Goal: Task Accomplishment & Management: Complete application form

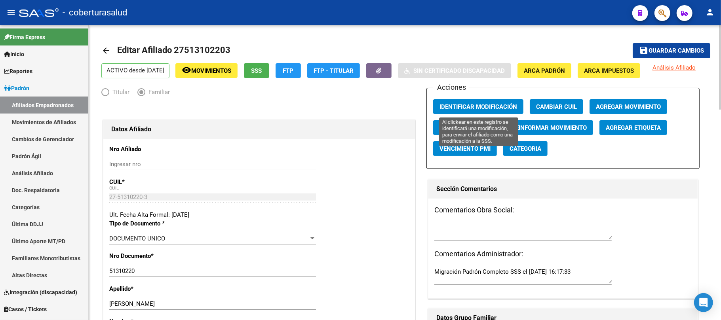
click at [481, 112] on button "Identificar Modificación" at bounding box center [478, 106] width 90 height 15
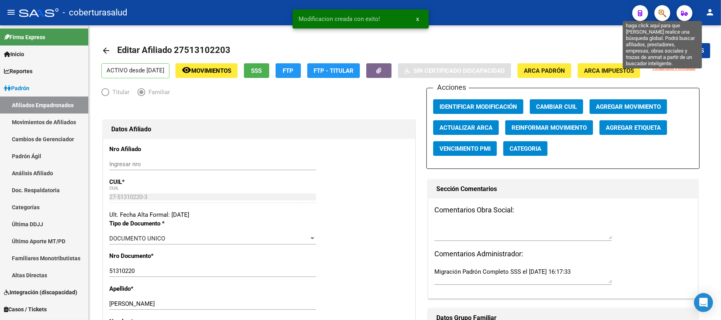
click at [665, 17] on icon "button" at bounding box center [662, 13] width 8 height 9
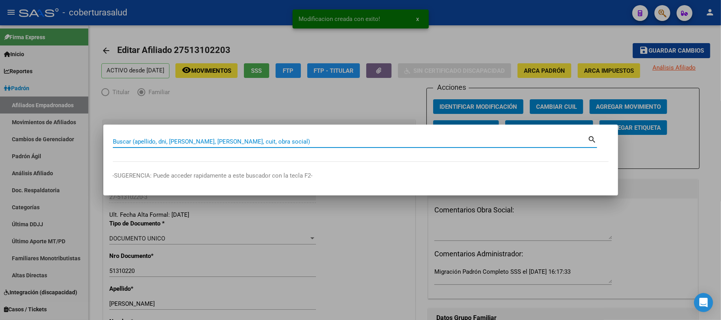
paste input "57703961"
type input "57703961"
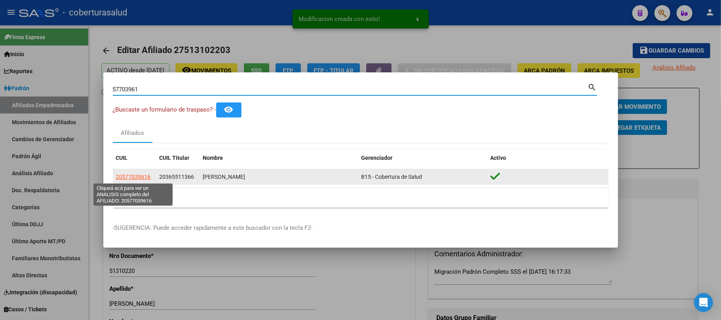
click at [135, 177] on span "20577039616" at bounding box center [133, 177] width 35 height 6
type textarea "20577039616"
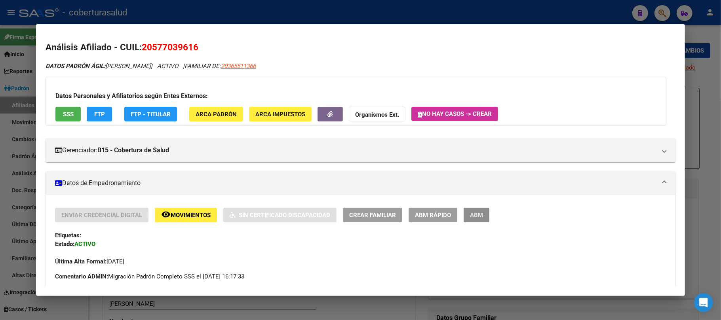
click at [475, 219] on span "ABM" at bounding box center [476, 215] width 13 height 7
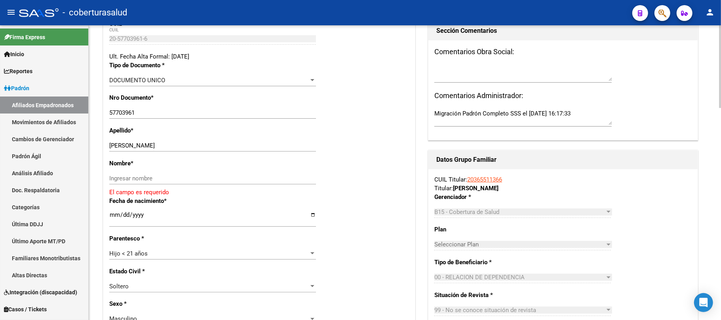
scroll to position [143, 0]
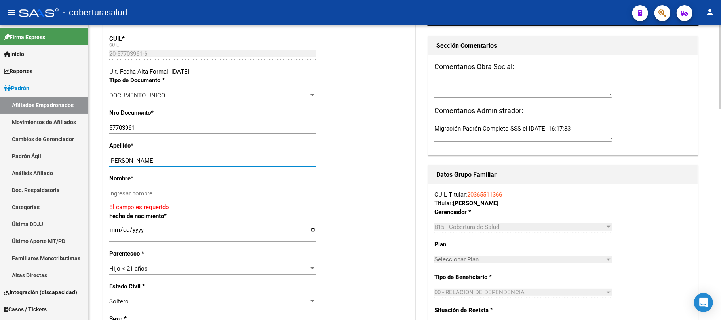
drag, startPoint x: 201, startPoint y: 159, endPoint x: 153, endPoint y: 162, distance: 48.4
click at [153, 162] on input "[PERSON_NAME]" at bounding box center [212, 160] width 207 height 7
type input "[PERSON_NAME]"
click at [158, 196] on input "Ingresar nombre" at bounding box center [212, 193] width 207 height 7
paste input "[PERSON_NAME]"
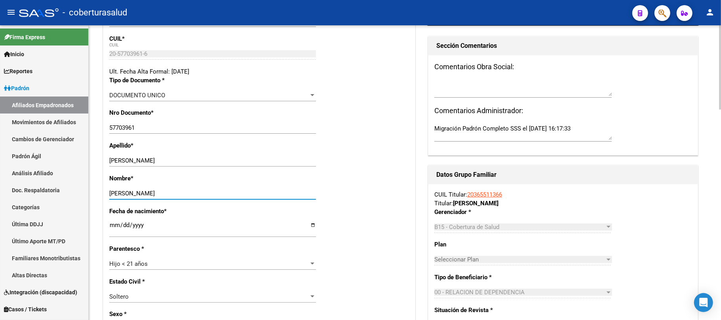
type input "[PERSON_NAME]"
click at [363, 186] on div "Nombre * [PERSON_NAME] nombre" at bounding box center [259, 190] width 300 height 33
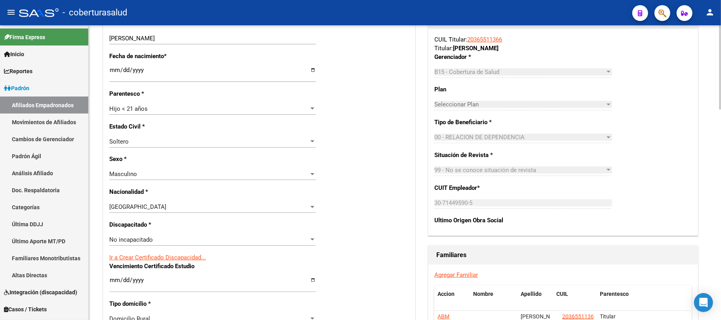
scroll to position [302, 0]
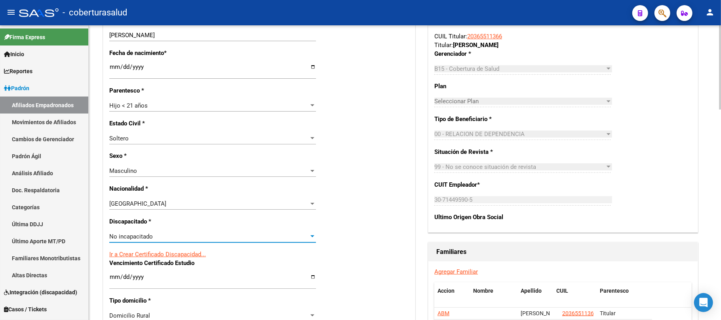
click at [206, 235] on div "No incapacitado" at bounding box center [209, 236] width 200 height 7
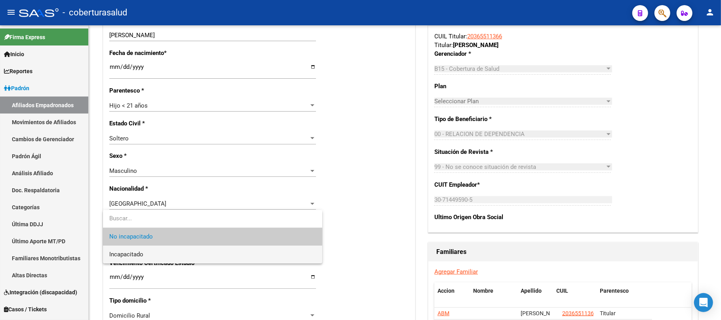
click at [207, 252] on span "Incapacitado" at bounding box center [212, 255] width 207 height 18
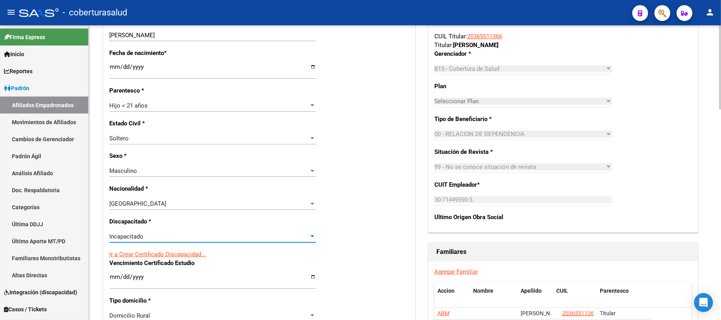
click at [344, 235] on div "Nro Afiliado Ingresar nro CUIL * 20-57703961-6 CUIL ARCA Padrón Ult. Fecha Alta…" at bounding box center [259, 266] width 312 height 858
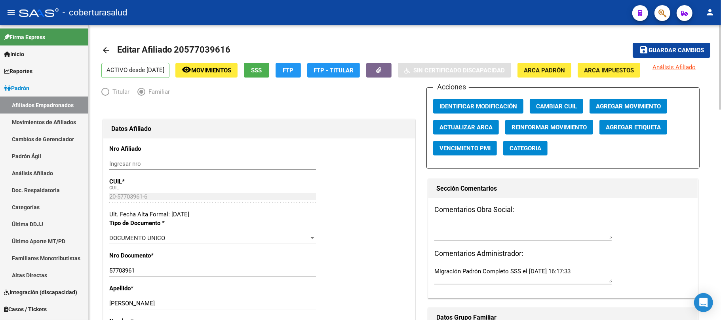
scroll to position [0, 0]
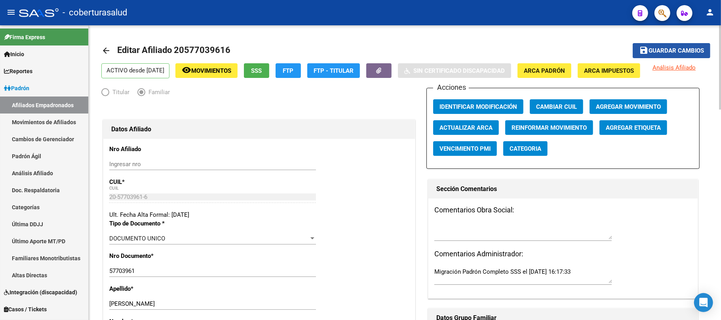
click at [689, 50] on span "Guardar cambios" at bounding box center [675, 51] width 55 height 7
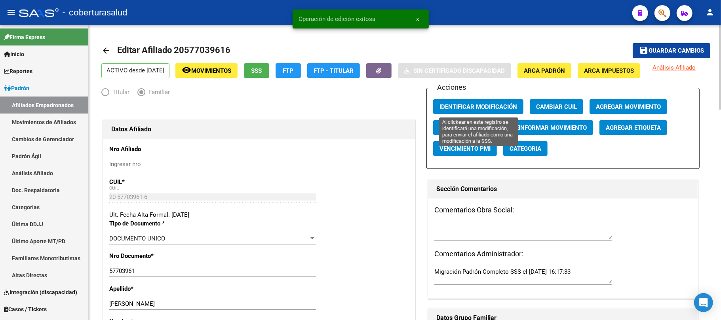
click at [495, 105] on span "Identificar Modificación" at bounding box center [478, 106] width 78 height 7
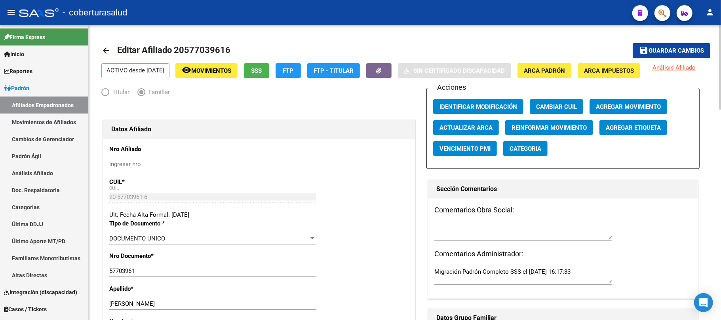
click at [667, 54] on span "Guardar cambios" at bounding box center [675, 51] width 55 height 7
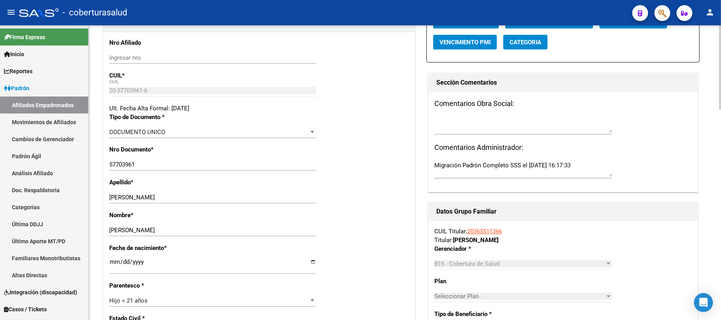
scroll to position [105, 0]
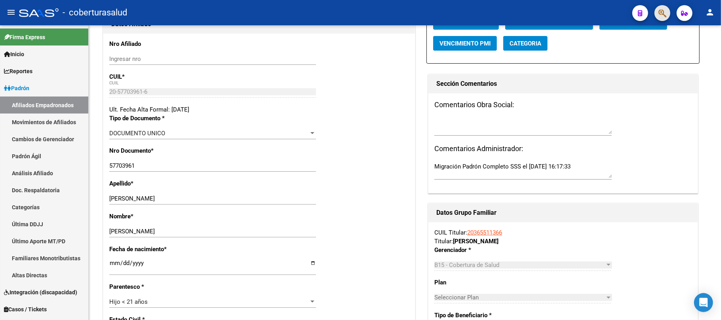
click at [667, 14] on button "button" at bounding box center [662, 13] width 16 height 16
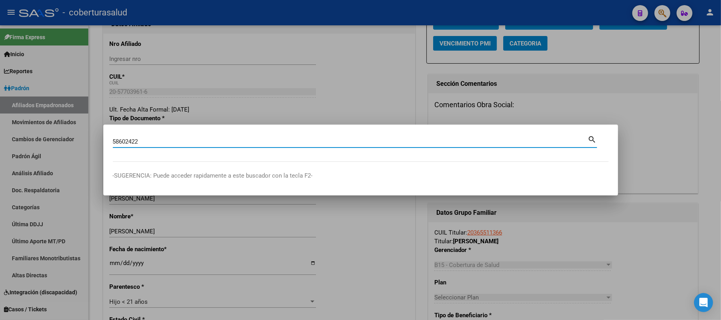
type input "58602422"
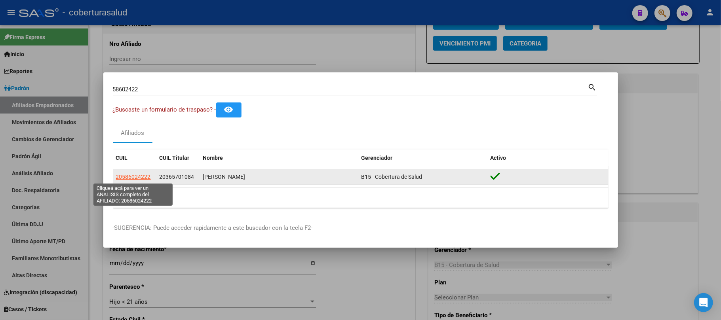
click at [146, 178] on span "20586024222" at bounding box center [133, 177] width 35 height 6
type textarea "20586024222"
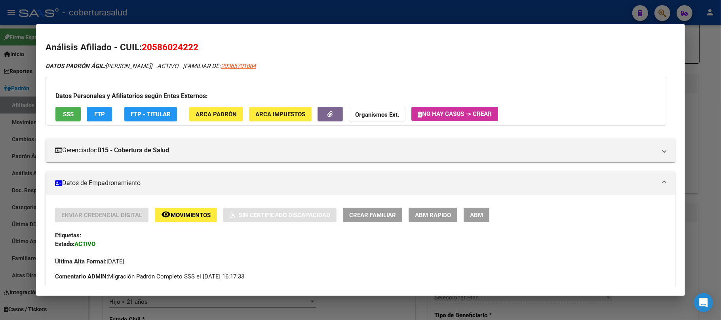
click at [474, 216] on span "ABM" at bounding box center [476, 215] width 13 height 7
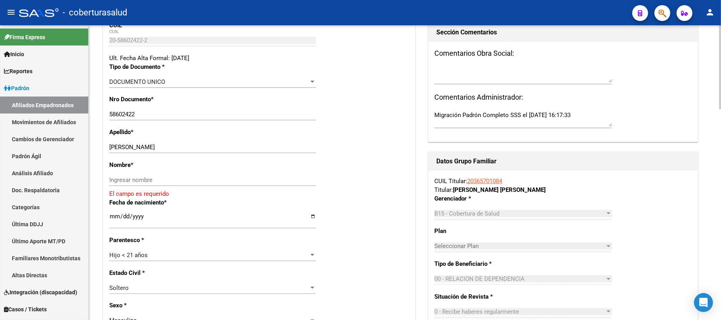
scroll to position [158, 0]
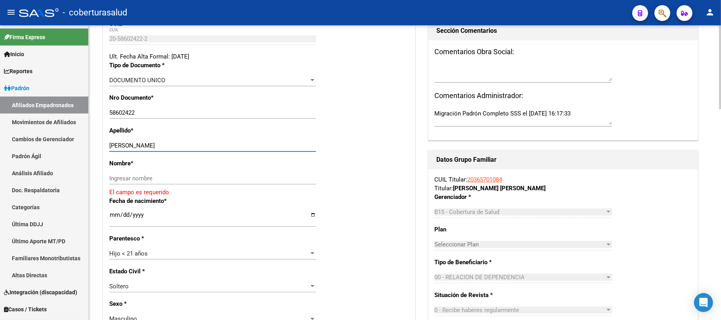
drag, startPoint x: 196, startPoint y: 146, endPoint x: 135, endPoint y: 145, distance: 61.8
click at [135, 145] on input "[PERSON_NAME]" at bounding box center [212, 145] width 207 height 7
click at [672, 181] on div "CUIL Titular: 20365701084 Titular: [PERSON_NAME] [PERSON_NAME]" at bounding box center [562, 183] width 257 height 17
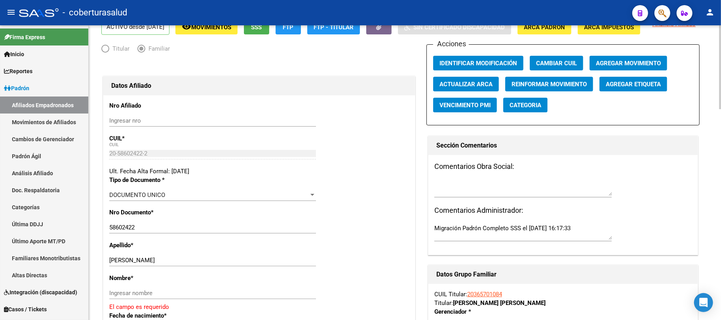
scroll to position [105, 0]
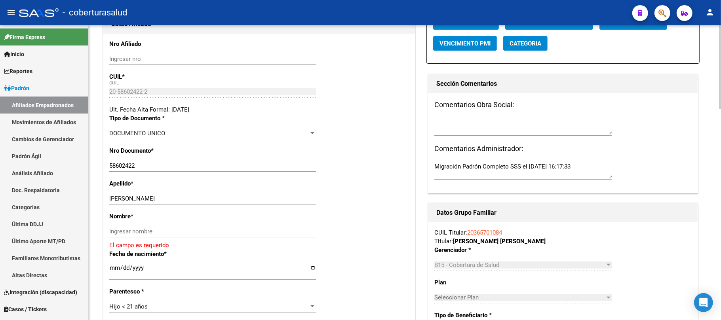
click at [123, 160] on div "58602422 Ingresar nro" at bounding box center [212, 166] width 207 height 12
click at [124, 160] on div "58602422 Ingresar nro" at bounding box center [212, 166] width 207 height 12
click at [126, 162] on input "58602422" at bounding box center [212, 165] width 207 height 7
drag, startPoint x: 209, startPoint y: 200, endPoint x: 135, endPoint y: 203, distance: 74.9
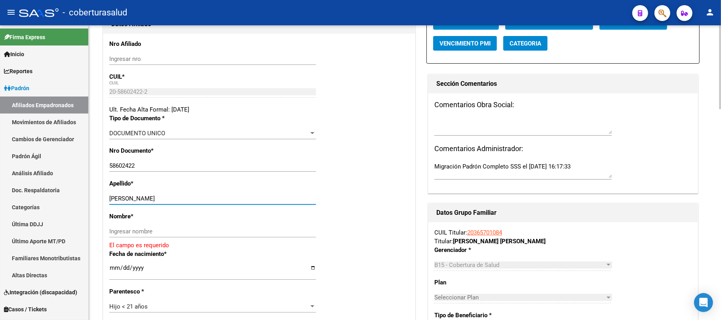
click at [135, 203] on div "[PERSON_NAME] apellido" at bounding box center [212, 199] width 207 height 12
type input "[GEOGRAPHIC_DATA]"
click at [142, 227] on div "Ingresar nombre" at bounding box center [212, 232] width 207 height 12
paste input "[PERSON_NAME]"
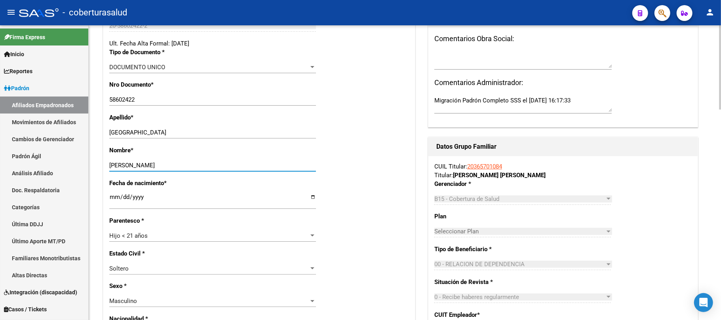
scroll to position [317, 0]
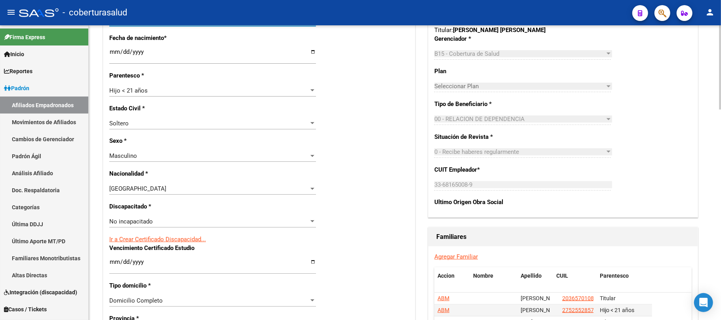
type input "[PERSON_NAME]"
click at [151, 220] on span "No incapacitado" at bounding box center [131, 221] width 44 height 7
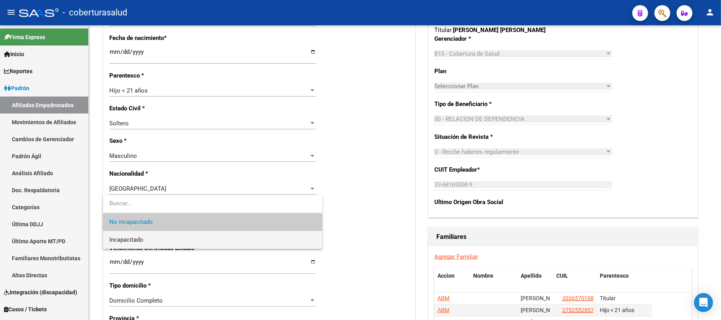
click at [158, 238] on span "Incapacitado" at bounding box center [212, 240] width 207 height 18
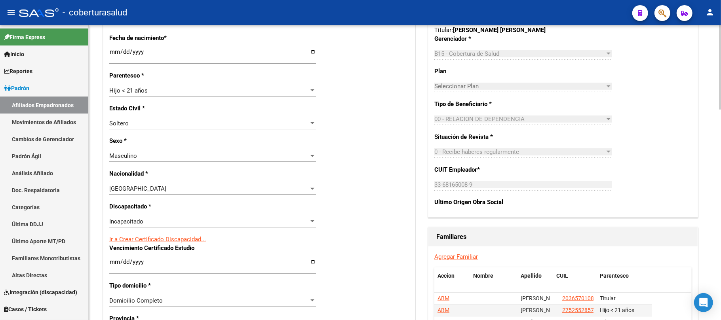
drag, startPoint x: 355, startPoint y: 163, endPoint x: 352, endPoint y: 169, distance: 6.9
click at [355, 163] on div "Nro Afiliado Ingresar nro CUIL * 20-58602422-2 CUIL ARCA Padrón Ult. Fecha Alta…" at bounding box center [259, 251] width 312 height 858
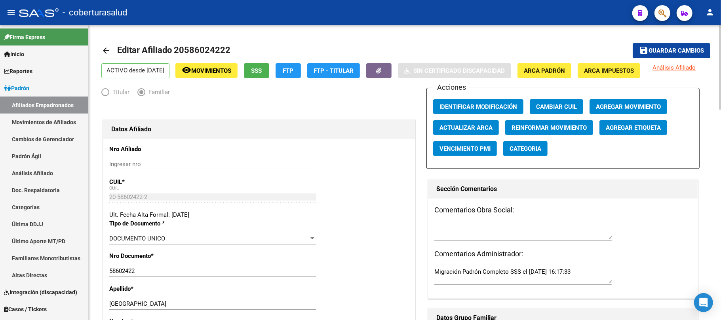
click at [697, 49] on span "Guardar cambios" at bounding box center [675, 51] width 55 height 7
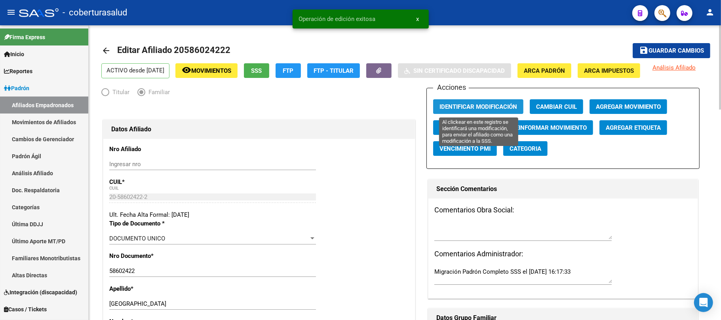
click at [461, 109] on span "Identificar Modificación" at bounding box center [478, 106] width 78 height 7
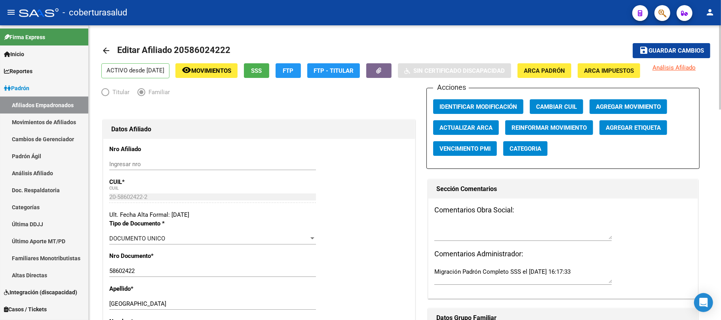
click at [659, 51] on span "Guardar cambios" at bounding box center [675, 51] width 55 height 7
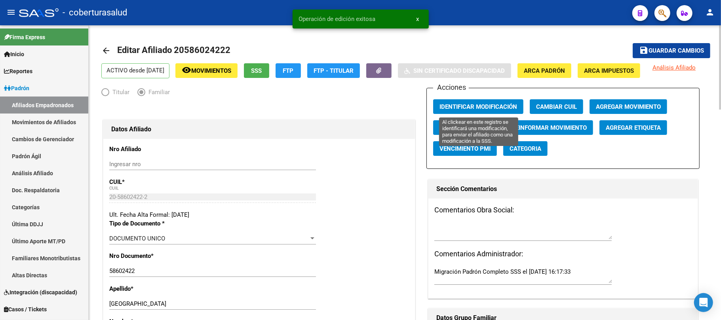
click at [507, 105] on span "Identificar Modificación" at bounding box center [478, 106] width 78 height 7
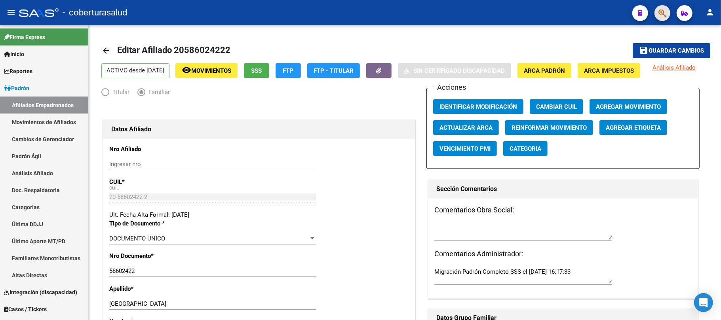
click at [656, 13] on button "button" at bounding box center [662, 13] width 16 height 16
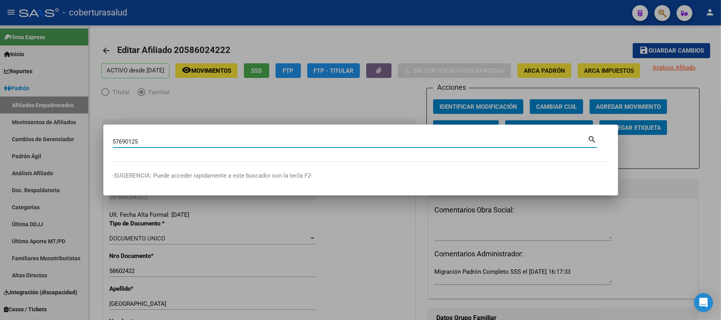
type input "57690125"
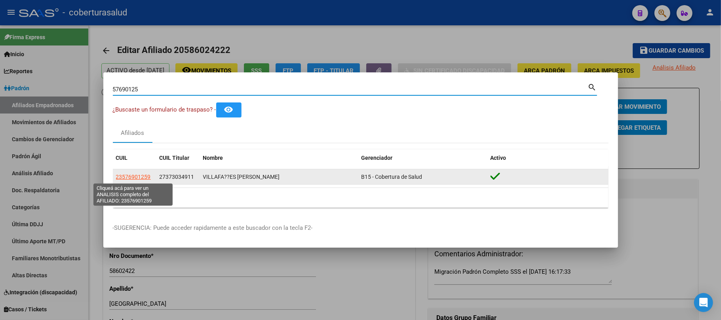
click at [136, 177] on span "23576901259" at bounding box center [133, 177] width 35 height 6
type textarea "23576901259"
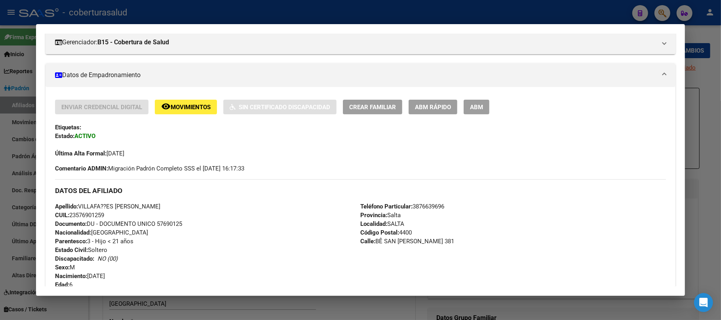
scroll to position [105, 0]
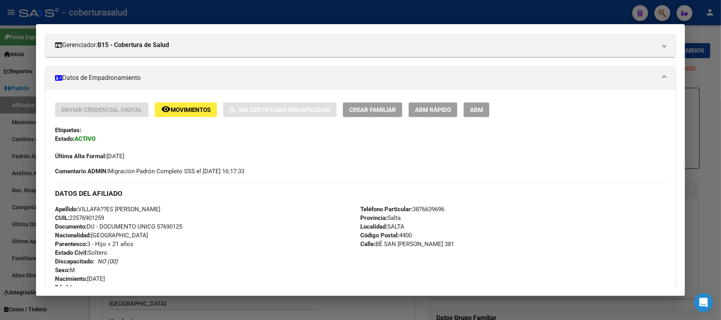
click at [474, 110] on span "ABM" at bounding box center [476, 109] width 13 height 7
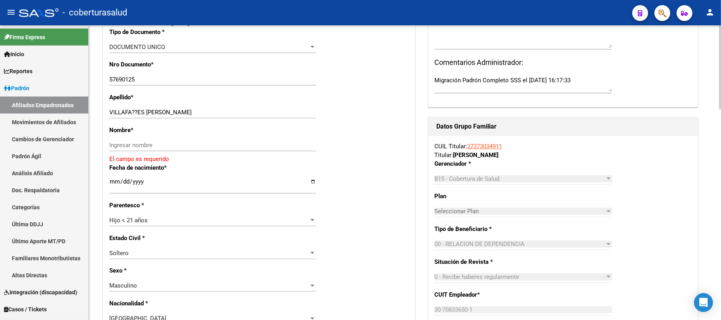
scroll to position [211, 0]
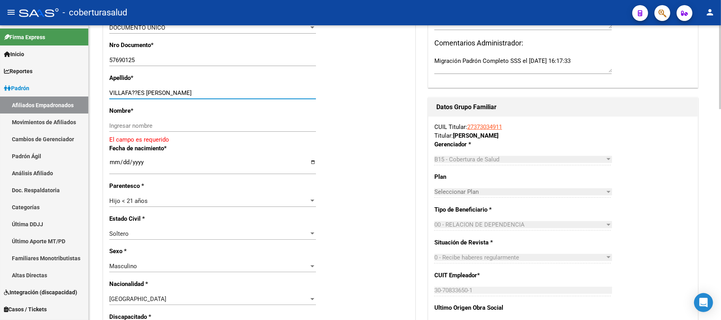
drag, startPoint x: 239, startPoint y: 94, endPoint x: 169, endPoint y: 94, distance: 70.9
click at [169, 94] on input "VILLAFA??ES [PERSON_NAME]" at bounding box center [212, 92] width 207 height 7
type input "VILLAFA??ES [PERSON_NAME]"
click at [159, 121] on div "Ingresar nombre" at bounding box center [212, 126] width 207 height 12
paste input "[PERSON_NAME]"
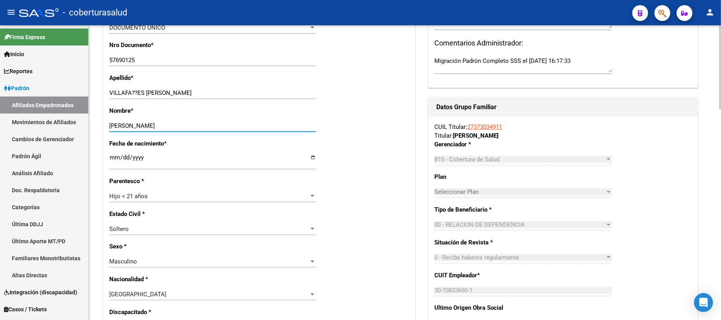
type input "[PERSON_NAME]"
drag, startPoint x: 135, startPoint y: 92, endPoint x: 151, endPoint y: 86, distance: 17.1
click at [139, 91] on input "VILLAFA??ES [PERSON_NAME]" at bounding box center [212, 92] width 207 height 7
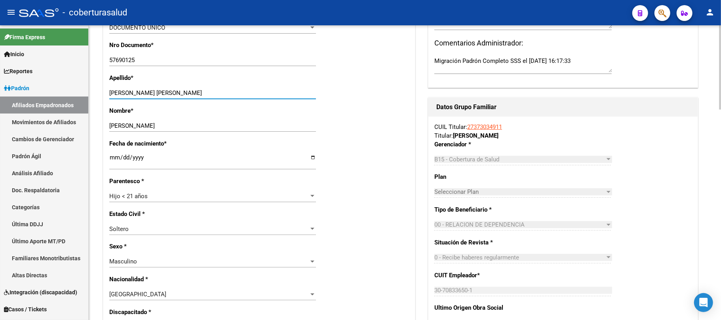
type input "[PERSON_NAME] [PERSON_NAME]"
click at [389, 159] on div "Fecha de nacimiento * [DEMOGRAPHIC_DATA] Ingresar fecha" at bounding box center [259, 158] width 300 height 38
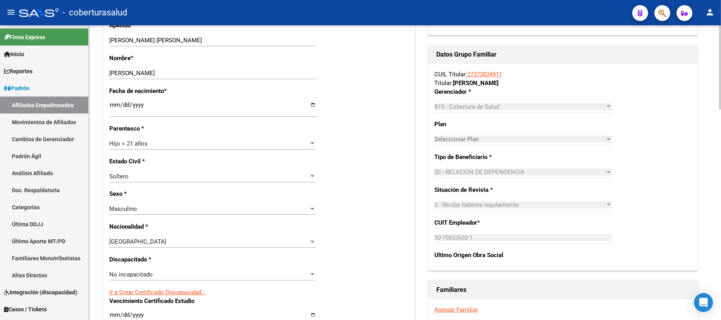
scroll to position [317, 0]
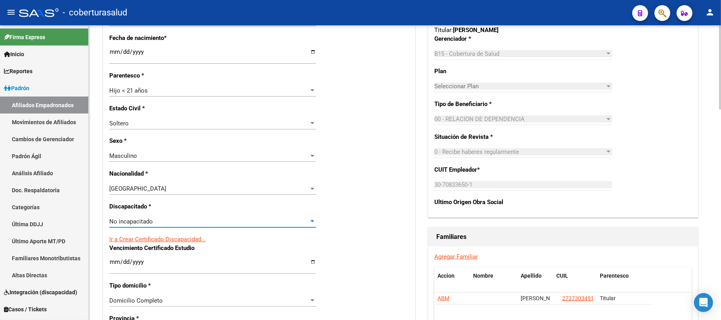
click at [180, 225] on div "No incapacitado" at bounding box center [209, 221] width 200 height 7
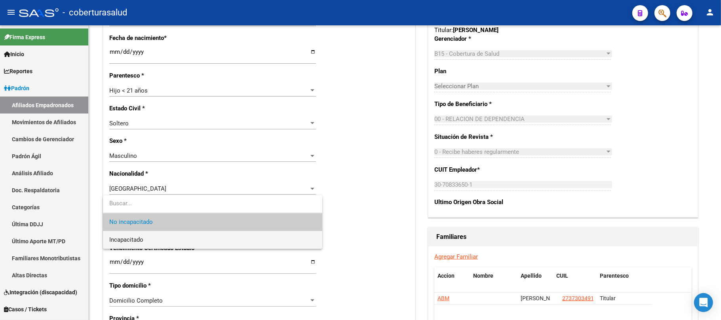
click at [191, 241] on span "Incapacitado" at bounding box center [212, 240] width 207 height 18
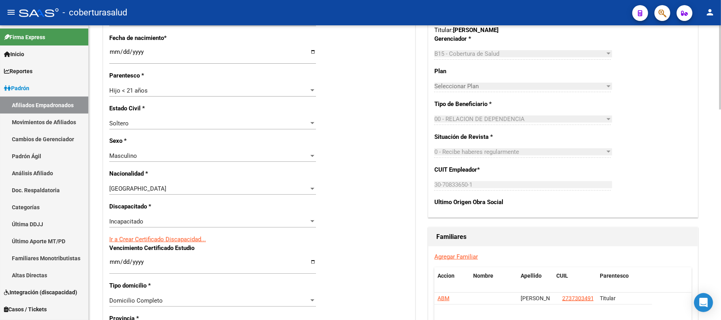
click at [330, 220] on div "Nro Afiliado Ingresar nro CUIL * 23-57690125-9 CUIL ARCA Padrón Ult. Fecha Alta…" at bounding box center [259, 251] width 312 height 858
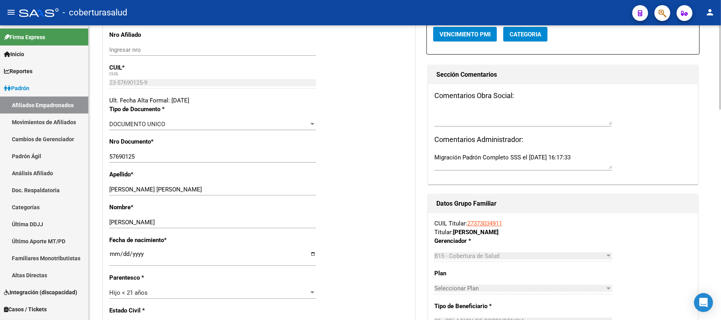
scroll to position [0, 0]
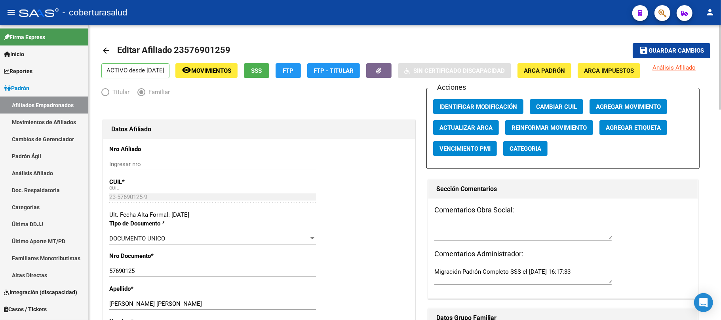
click at [653, 48] on span "Guardar cambios" at bounding box center [675, 51] width 55 height 7
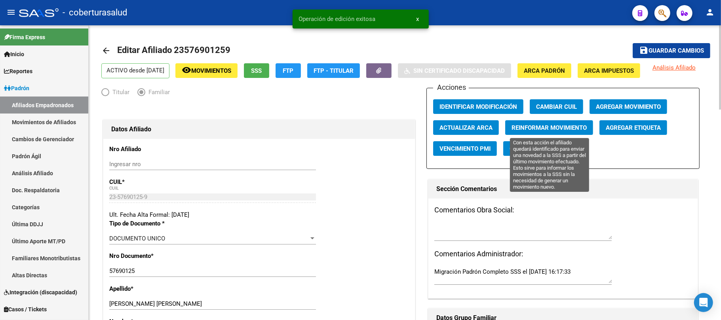
click at [545, 124] on span "Reinformar Movimiento" at bounding box center [548, 127] width 75 height 7
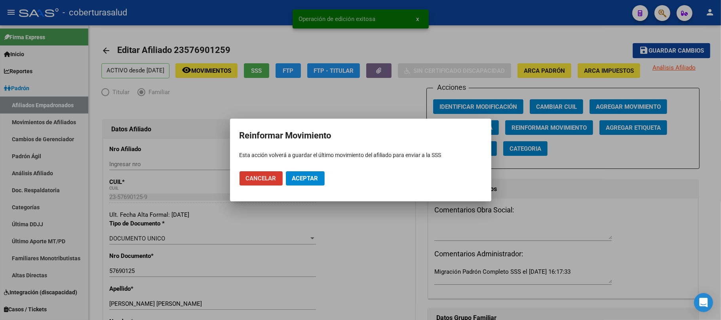
click at [314, 182] on button "Aceptar" at bounding box center [305, 178] width 39 height 14
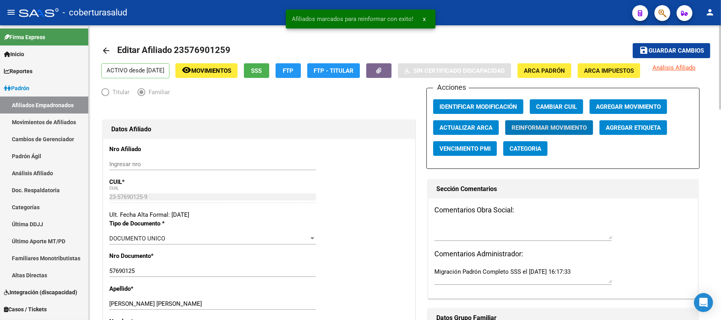
click at [677, 45] on button "save Guardar cambios" at bounding box center [672, 50] width 78 height 15
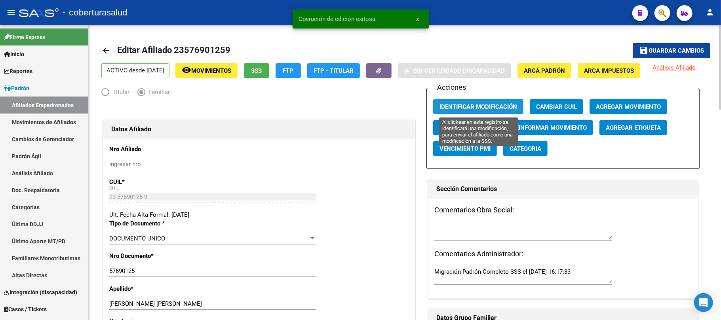
click at [496, 103] on span "Identificar Modificación" at bounding box center [478, 106] width 78 height 7
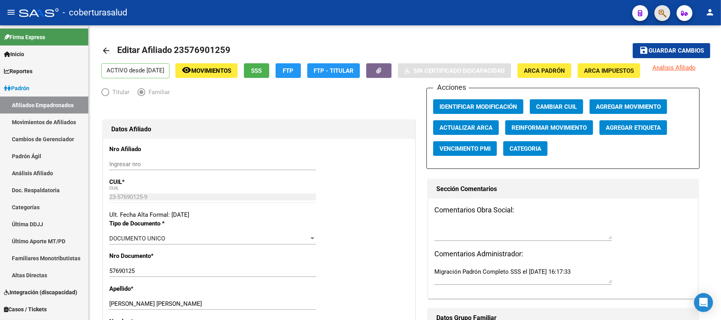
click at [656, 15] on button "button" at bounding box center [662, 13] width 16 height 16
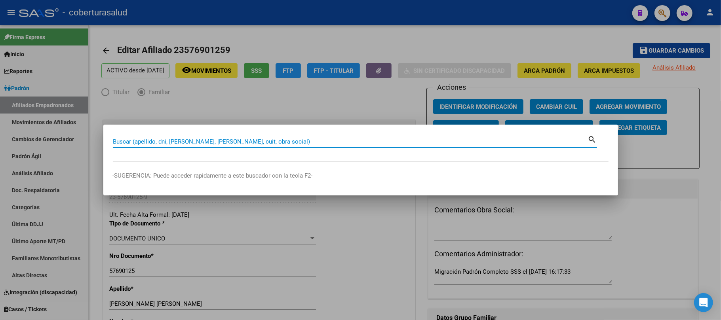
paste input "58644409"
type input "58644409"
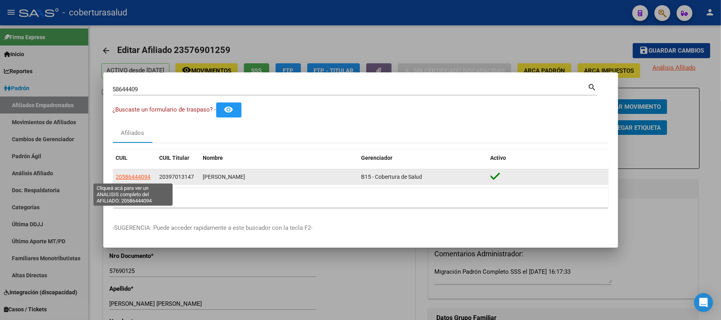
click at [141, 179] on span "20586444094" at bounding box center [133, 177] width 35 height 6
type textarea "20586444094"
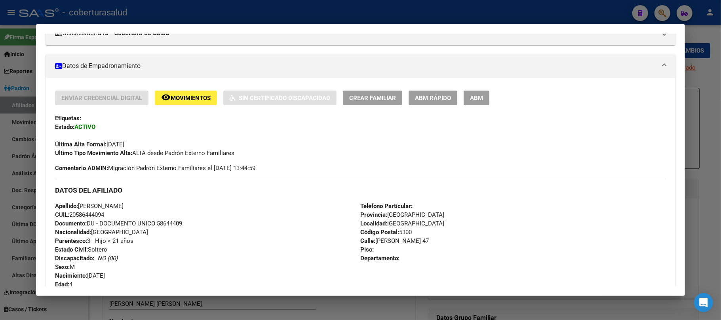
scroll to position [158, 0]
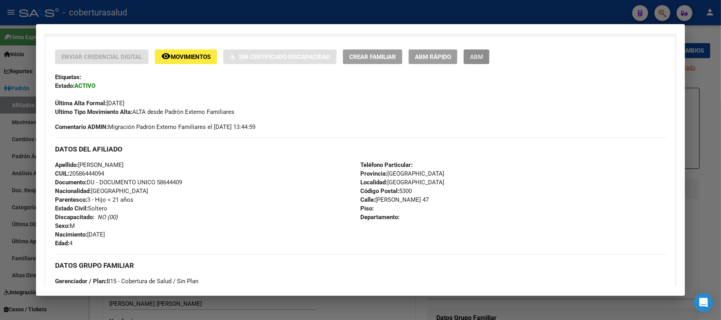
click at [480, 60] on span "ABM" at bounding box center [476, 56] width 13 height 7
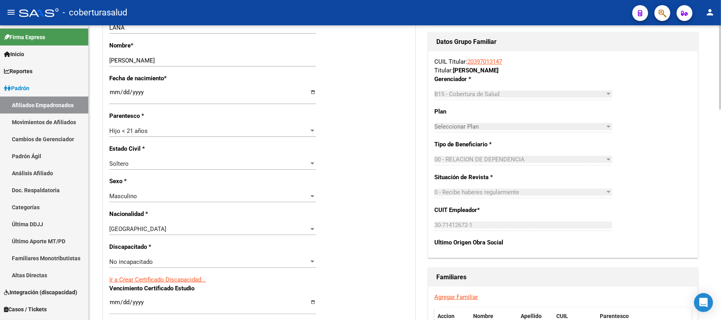
scroll to position [317, 0]
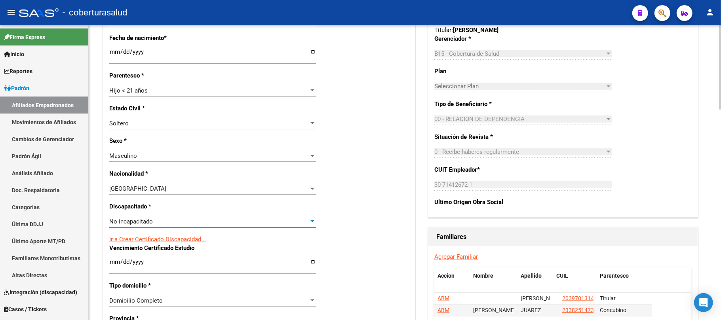
click at [198, 225] on div "No incapacitado" at bounding box center [209, 221] width 200 height 7
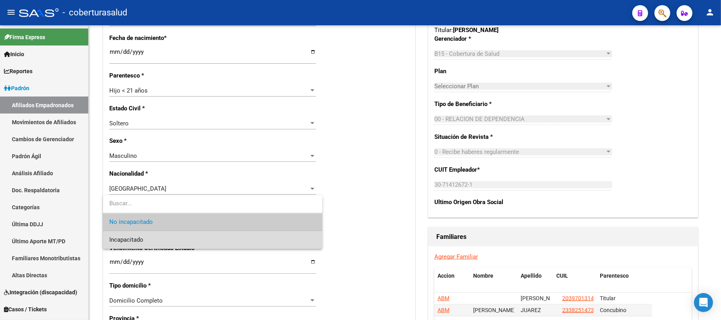
click at [200, 241] on span "Incapacitado" at bounding box center [212, 240] width 207 height 18
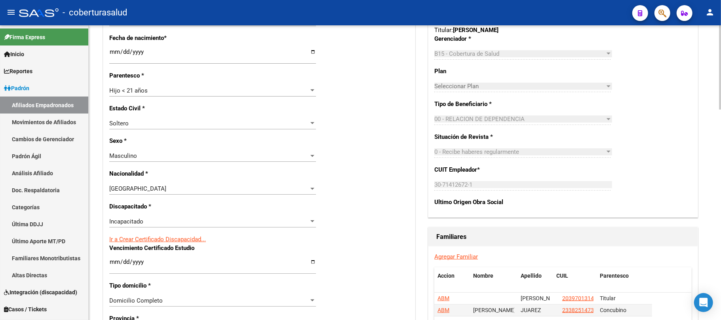
click at [341, 177] on div "Nro Afiliado Ingresar nro CUIL * 20-58644409-4 CUIL ARCA Padrón Ult. Fecha Alta…" at bounding box center [259, 251] width 312 height 858
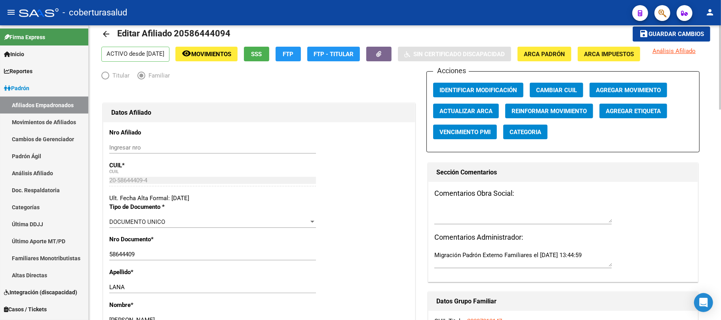
scroll to position [0, 0]
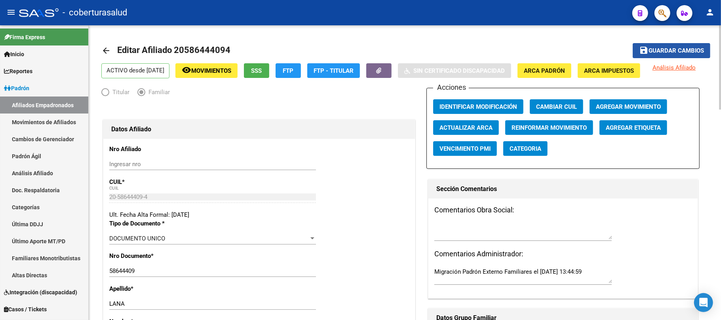
click at [670, 48] on span "Guardar cambios" at bounding box center [675, 51] width 55 height 7
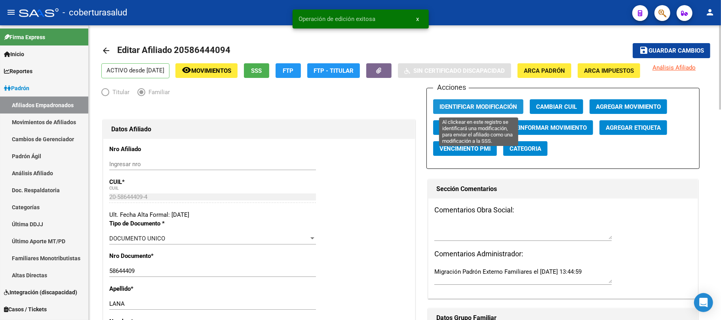
click at [477, 103] on span "Identificar Modificación" at bounding box center [478, 106] width 78 height 7
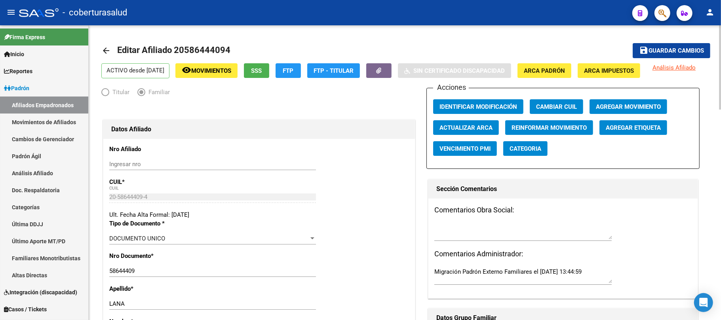
click at [658, 46] on button "save Guardar cambios" at bounding box center [672, 50] width 78 height 15
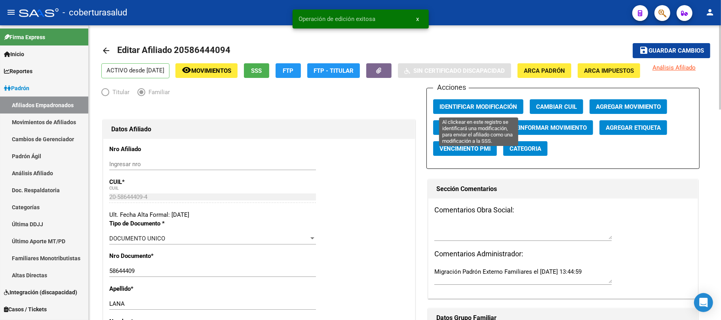
click at [471, 108] on span "Identificar Modificación" at bounding box center [478, 106] width 78 height 7
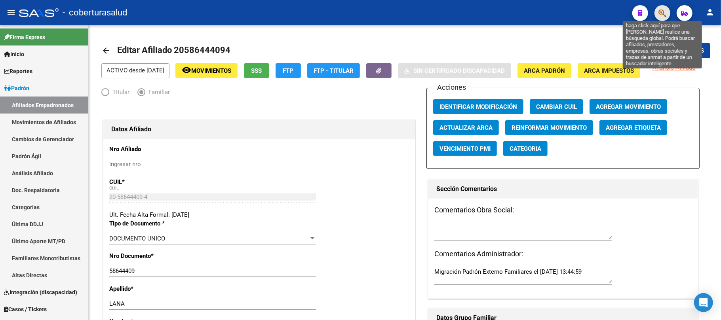
click at [659, 10] on icon "button" at bounding box center [662, 13] width 8 height 9
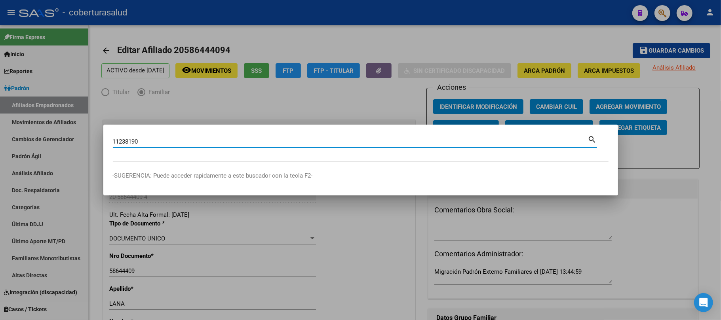
type input "11238190"
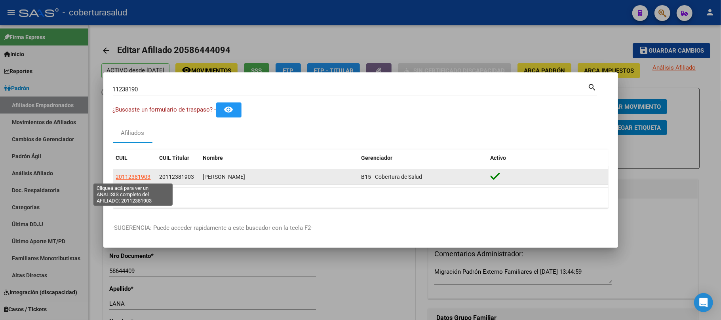
click at [141, 178] on span "20112381903" at bounding box center [133, 177] width 35 height 6
type textarea "20112381903"
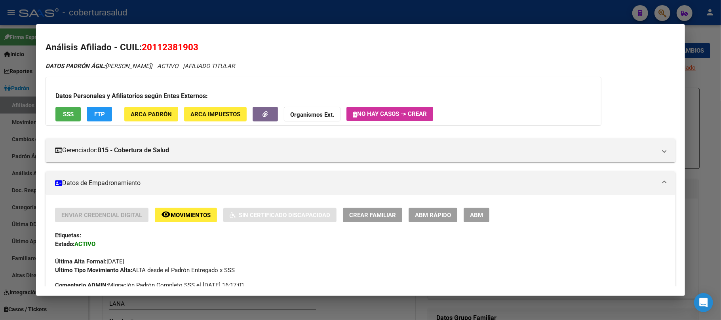
scroll to position [105, 0]
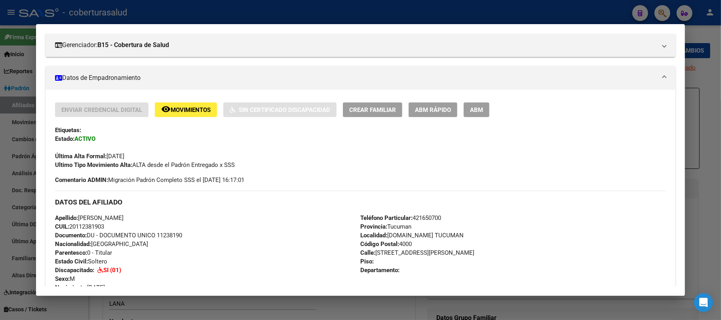
click at [477, 106] on span "ABM" at bounding box center [476, 109] width 13 height 7
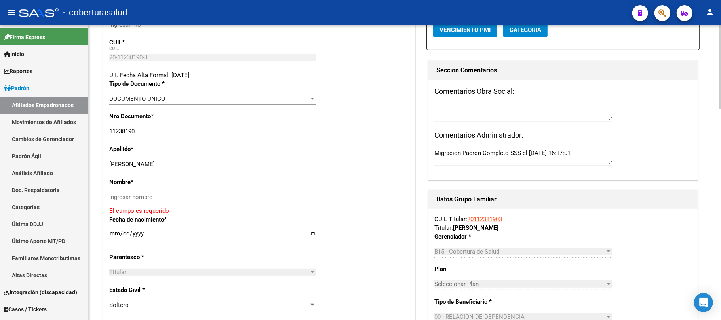
scroll to position [158, 0]
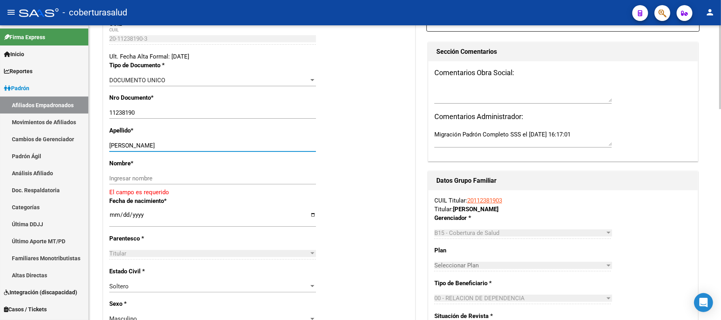
drag, startPoint x: 216, startPoint y: 143, endPoint x: 140, endPoint y: 143, distance: 75.6
click at [140, 143] on input "[PERSON_NAME]" at bounding box center [212, 145] width 207 height 7
click at [144, 181] on input "Ingresar nombre" at bounding box center [212, 178] width 207 height 7
paste input "[PERSON_NAME]"
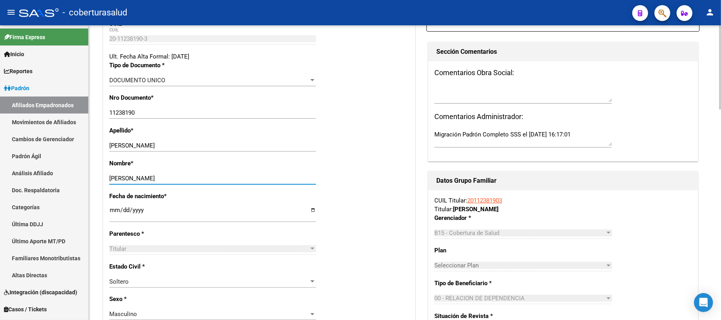
type input "[PERSON_NAME]"
click at [357, 213] on div "Fecha de nacimiento * [DEMOGRAPHIC_DATA] Ingresar fecha" at bounding box center [259, 211] width 300 height 38
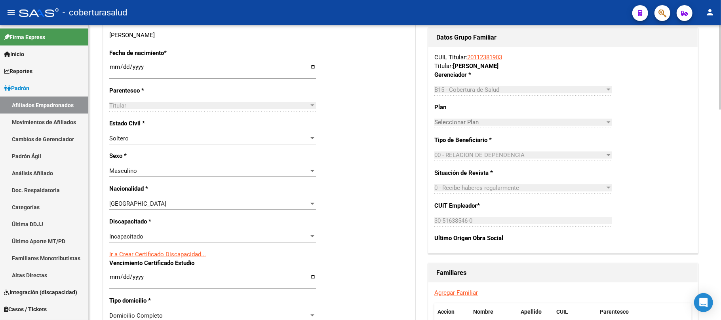
scroll to position [317, 0]
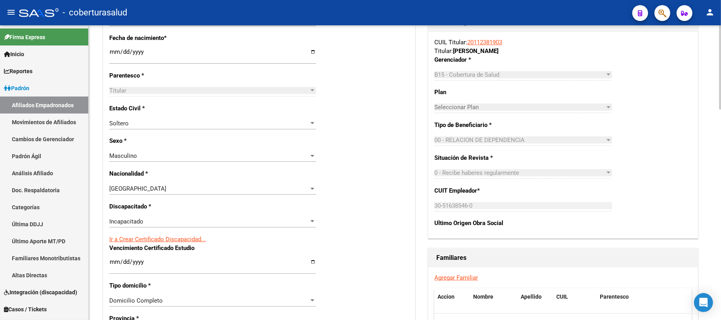
click at [356, 203] on div "Nro Afiliado Ingresar nro CUIL * 20-11238190-3 CUIL ARCA Padrón Ult. Fecha Alta…" at bounding box center [259, 251] width 312 height 858
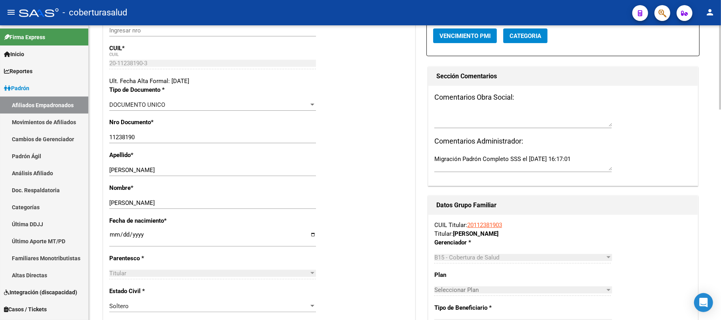
scroll to position [53, 0]
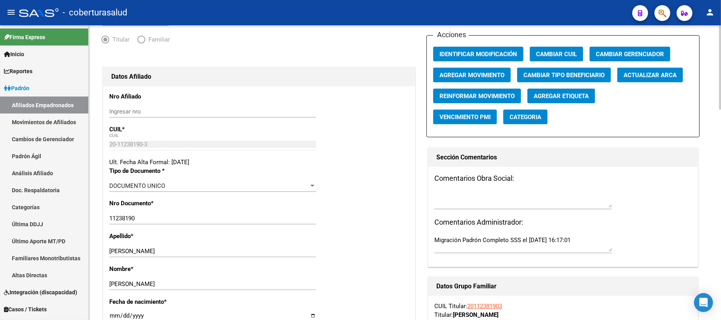
click at [498, 74] on span "Agregar Movimiento" at bounding box center [471, 75] width 65 height 7
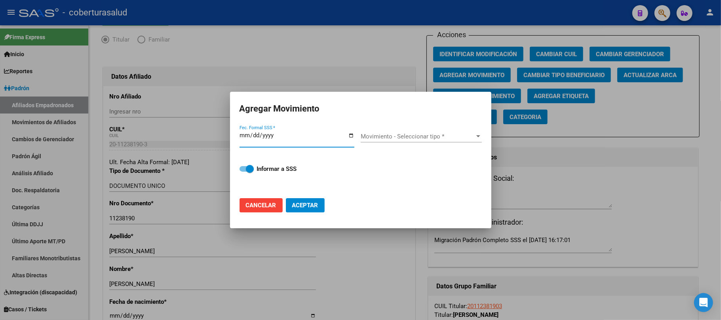
click at [252, 136] on input "Fec. Formal SSS *" at bounding box center [296, 138] width 115 height 13
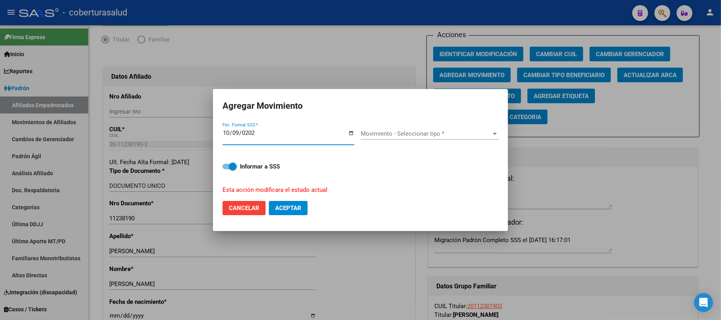
type input "[DATE]"
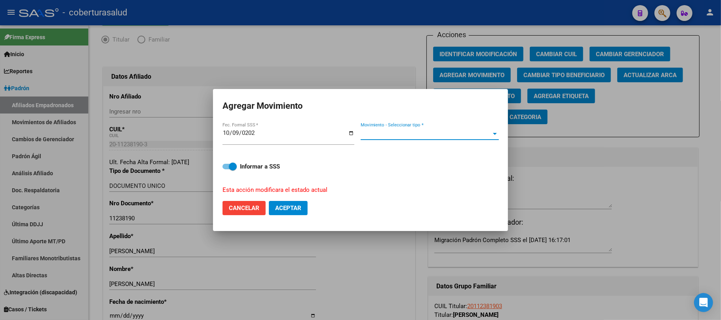
click at [377, 135] on span "Movimiento - Seleccionar tipo *" at bounding box center [426, 133] width 131 height 7
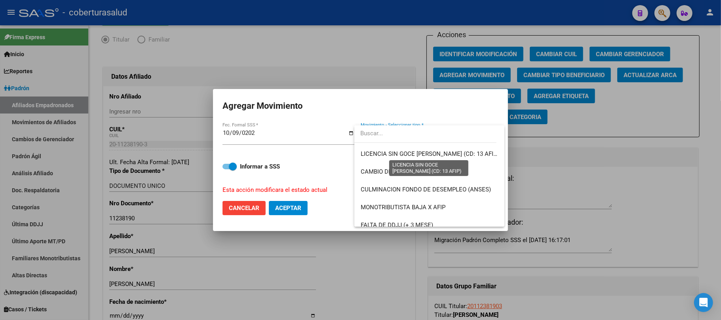
scroll to position [211, 0]
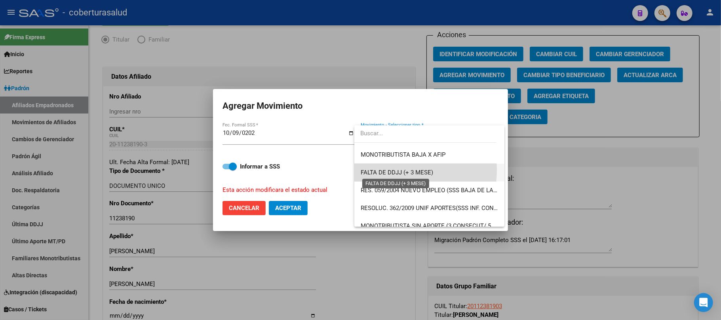
click at [401, 170] on span "FALTA DE DDJJ (+ 3 MESE)" at bounding box center [397, 172] width 72 height 7
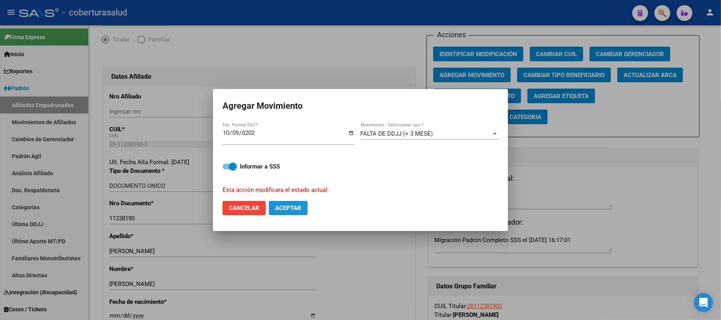
click at [289, 211] on span "Aceptar" at bounding box center [288, 208] width 26 height 7
checkbox input "false"
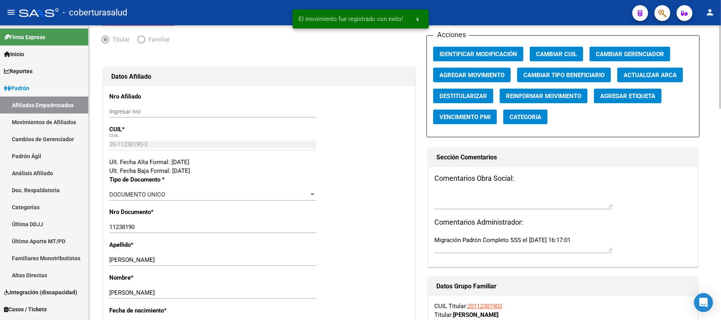
click at [366, 214] on div "Nro Documento * 11238190 Ingresar nro" at bounding box center [259, 224] width 300 height 33
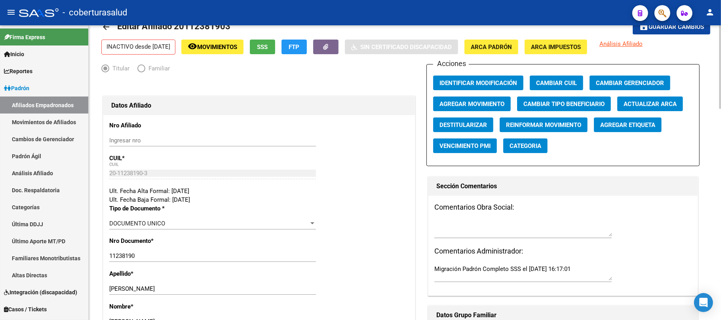
scroll to position [0, 0]
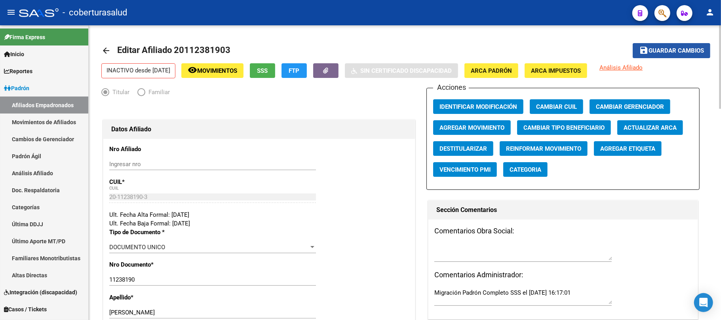
click at [670, 51] on span "Guardar cambios" at bounding box center [675, 51] width 55 height 7
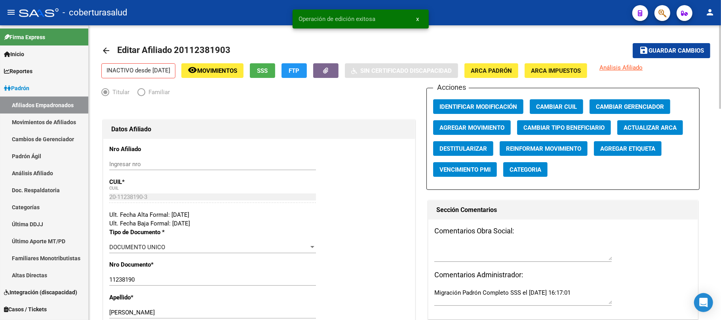
click at [474, 118] on div "Acciones Identificar Modificación Cambiar CUIL Cambiar Gerenciador Agregar Movi…" at bounding box center [562, 139] width 273 height 102
click at [471, 104] on span "Identificar Modificación" at bounding box center [478, 106] width 78 height 7
